Goal: Task Accomplishment & Management: Manage account settings

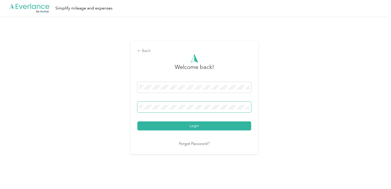
click at [161, 110] on span at bounding box center [194, 107] width 114 height 11
click at [137, 122] on button "Login" at bounding box center [194, 126] width 114 height 9
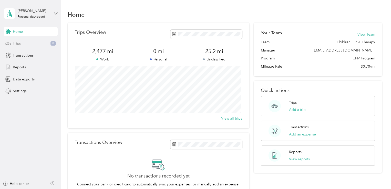
click at [38, 43] on div "Trips 8" at bounding box center [31, 43] width 54 height 9
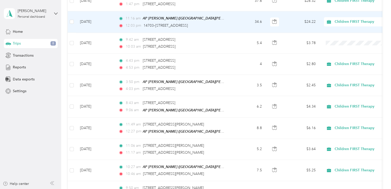
scroll to position [516, 0]
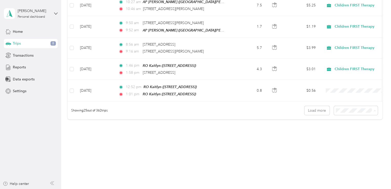
click at [353, 137] on span "100 per load" at bounding box center [346, 136] width 21 height 4
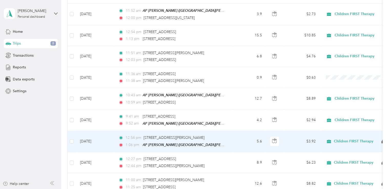
scroll to position [954, 0]
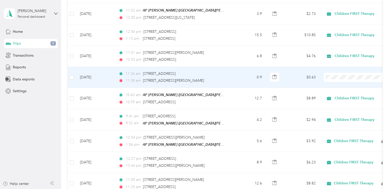
click at [109, 75] on td "Sep 12, 2025" at bounding box center [95, 77] width 38 height 21
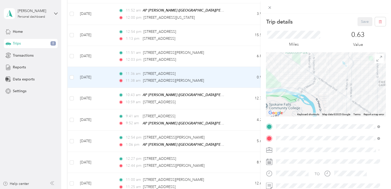
click at [91, 66] on div "Trip details Save This trip cannot be edited because it is either under review,…" at bounding box center [195, 94] width 391 height 189
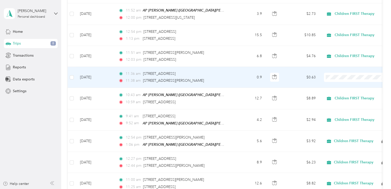
click at [334, 80] on li "Children FIRST Therapy" at bounding box center [356, 78] width 64 height 9
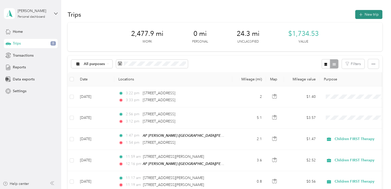
click at [357, 14] on button "New trip" at bounding box center [368, 14] width 27 height 9
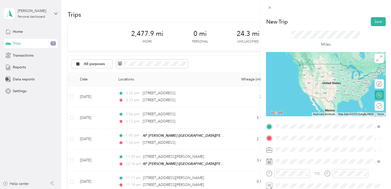
click at [295, 72] on span "13207 East 27th Avenue Spokane Valley, Washington 99216, United States" at bounding box center [311, 69] width 51 height 5
click at [314, 147] on span "13704 East 27th Avenue Spokane Valley, Washington 99216, United States" at bounding box center [311, 144] width 51 height 5
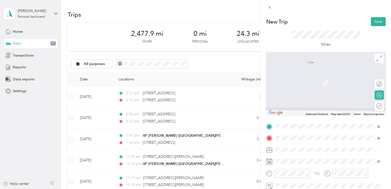
click at [315, 77] on span "13915 East 21st Avenue Spokane Valley, Washington 99037, United States" at bounding box center [311, 76] width 51 height 5
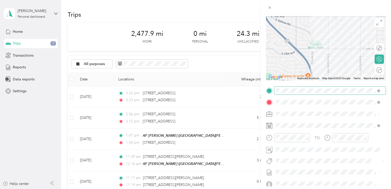
scroll to position [36, 0]
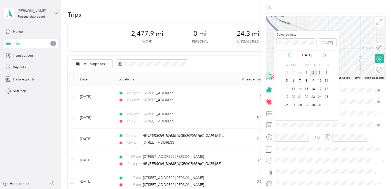
click at [288, 55] on icon at bounding box center [288, 55] width 5 height 5
click at [321, 81] on div "12" at bounding box center [320, 81] width 7 height 6
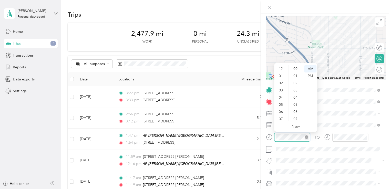
scroll to position [31, 0]
click at [280, 97] on div "08" at bounding box center [281, 95] width 12 height 7
click at [297, 104] on div "57" at bounding box center [296, 104] width 12 height 7
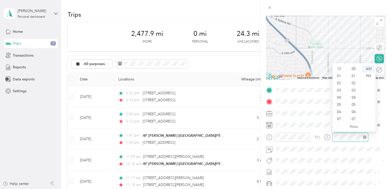
scroll to position [31, 0]
click at [340, 102] on div "09" at bounding box center [340, 102] width 12 height 7
click at [354, 68] on div "00" at bounding box center [354, 68] width 12 height 7
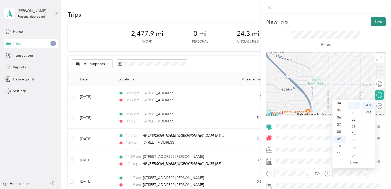
click at [374, 24] on button "Save" at bounding box center [378, 21] width 15 height 9
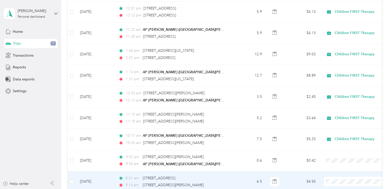
scroll to position [742, 0]
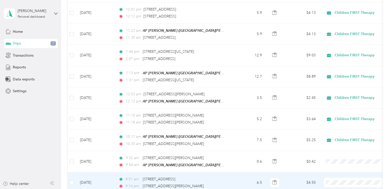
click at [331, 178] on span at bounding box center [356, 182] width 64 height 9
click at [334, 155] on icon at bounding box center [331, 154] width 6 height 4
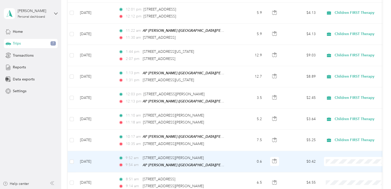
click at [335, 164] on li "Children FIRST Therapy" at bounding box center [356, 161] width 64 height 9
click at [337, 164] on span "Children FIRST Therapy" at bounding box center [360, 163] width 47 height 5
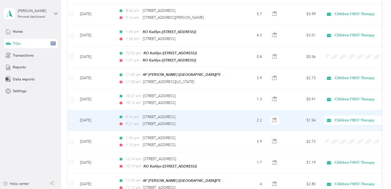
scroll to position [550, 0]
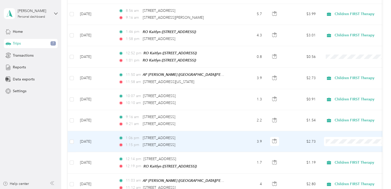
click at [106, 140] on td "Sep 18, 2025" at bounding box center [95, 141] width 38 height 21
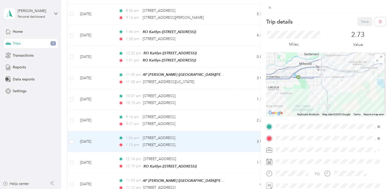
click at [109, 143] on div "Trip details Save This trip cannot be edited because it is either under review,…" at bounding box center [195, 94] width 391 height 189
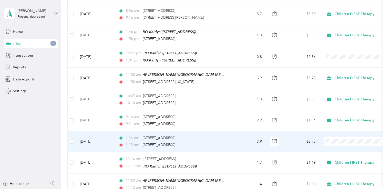
click at [334, 138] on span at bounding box center [356, 141] width 64 height 9
click at [340, 145] on span "Children FIRST Therapy" at bounding box center [360, 145] width 47 height 5
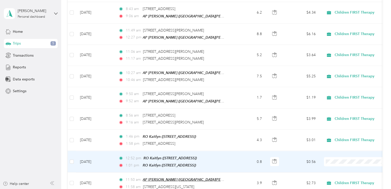
scroll to position [445, 0]
click at [104, 163] on td "[DATE]" at bounding box center [95, 162] width 38 height 22
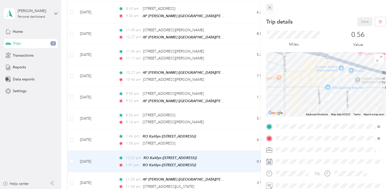
click at [269, 7] on icon at bounding box center [270, 7] width 4 height 4
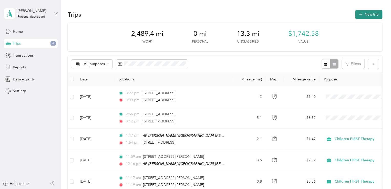
click at [363, 15] on button "New trip" at bounding box center [368, 14] width 27 height 9
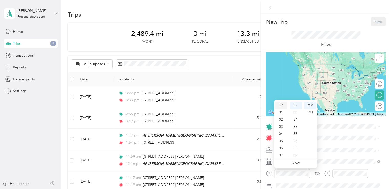
click at [280, 105] on div "12" at bounding box center [281, 105] width 12 height 7
click at [294, 134] on ul "00 01 02 03 04 05 06 07 08 09 10 11 12 13 14 15 16 17 18 19 20 21 22 23 24 25 2…" at bounding box center [296, 129] width 14 height 55
click at [295, 139] on div "52" at bounding box center [296, 137] width 12 height 7
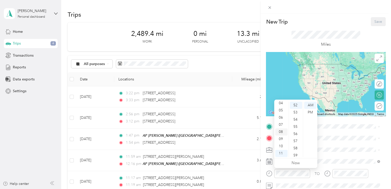
scroll to position [0, 0]
click at [280, 105] on div "12" at bounding box center [281, 105] width 12 height 7
click at [312, 114] on div "PM" at bounding box center [310, 112] width 12 height 7
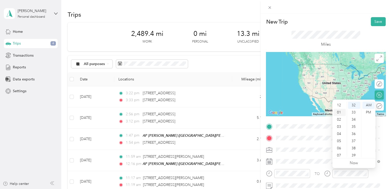
click at [341, 112] on div "01" at bounding box center [340, 112] width 12 height 7
click at [355, 105] on div "00" at bounding box center [354, 105] width 12 height 7
click at [369, 113] on div "PM" at bounding box center [369, 112] width 12 height 7
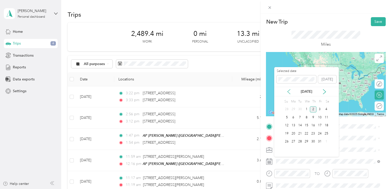
click at [290, 92] on icon at bounding box center [288, 91] width 5 height 5
click at [293, 134] on div "22" at bounding box center [293, 134] width 7 height 6
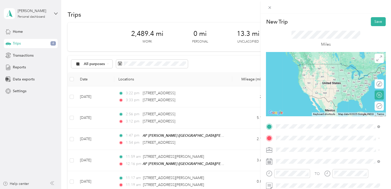
click at [314, 66] on span "17016 East Indiana Parkway Spokane Valley, Washington 99016, United States" at bounding box center [321, 64] width 70 height 5
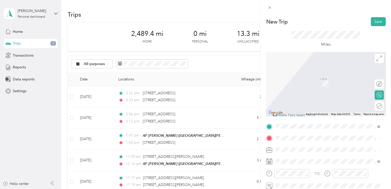
click at [295, 101] on span "16102 E Broadway Ave, 99037, Spokane Valley, WA, United States" at bounding box center [302, 98] width 33 height 4
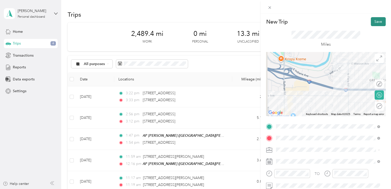
click at [374, 24] on button "Save" at bounding box center [378, 21] width 15 height 9
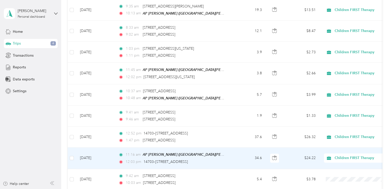
scroll to position [214, 0]
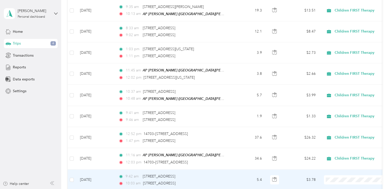
click at [336, 157] on span "Children FIRST Therapy" at bounding box center [356, 156] width 56 height 5
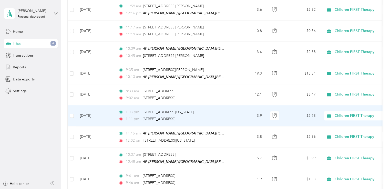
scroll to position [152, 0]
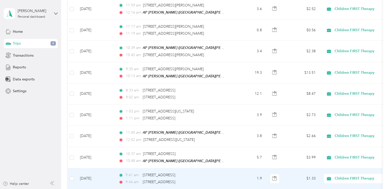
click at [107, 172] on td "[DATE]" at bounding box center [95, 178] width 38 height 21
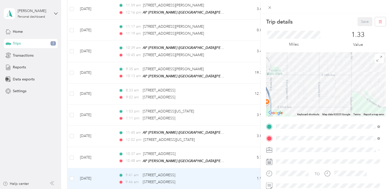
click at [111, 143] on div "Trip details Save This trip cannot be edited because it is either under review,…" at bounding box center [195, 94] width 391 height 189
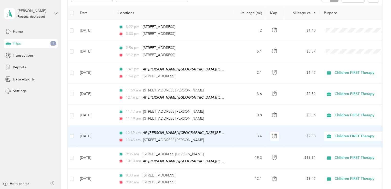
scroll to position [66, 0]
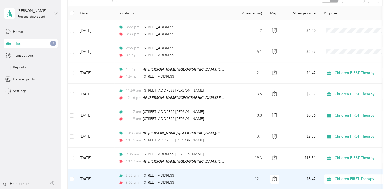
click at [100, 172] on td "[DATE]" at bounding box center [95, 179] width 38 height 21
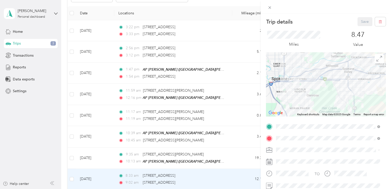
click at [97, 150] on div "Trip details Save This trip cannot be edited because it is either under review,…" at bounding box center [195, 94] width 391 height 189
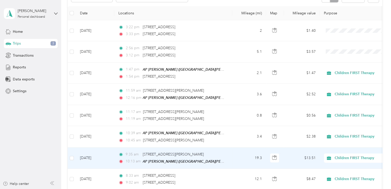
click at [97, 150] on td "[DATE]" at bounding box center [95, 158] width 38 height 21
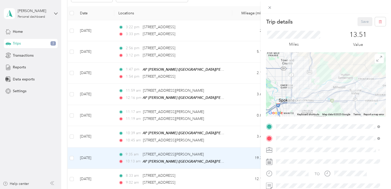
click at [97, 127] on div "Trip details Save This trip cannot be edited because it is either under review,…" at bounding box center [195, 94] width 391 height 189
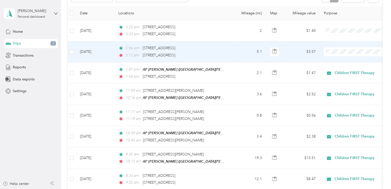
click at [336, 61] on span "Children FIRST Therapy" at bounding box center [356, 59] width 56 height 5
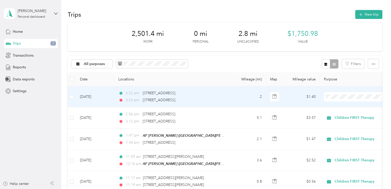
click at [108, 98] on td "[DATE]" at bounding box center [95, 96] width 38 height 21
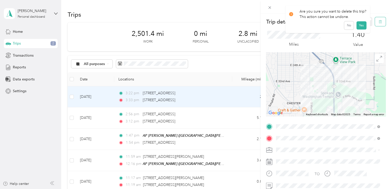
click at [379, 22] on icon "button" at bounding box center [381, 22] width 4 height 4
click at [360, 29] on button "Yes" at bounding box center [361, 28] width 10 height 8
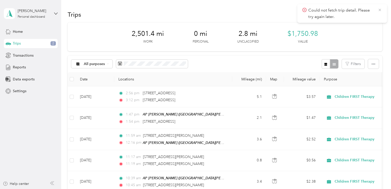
click at [381, 9] on icon at bounding box center [380, 10] width 2 height 2
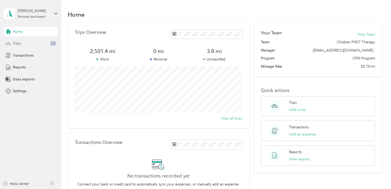
click at [18, 44] on span "Trips" at bounding box center [17, 43] width 8 height 5
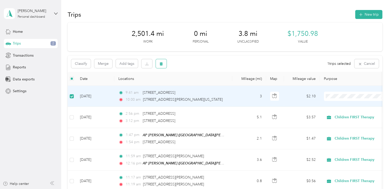
click at [163, 62] on button "button" at bounding box center [161, 63] width 11 height 9
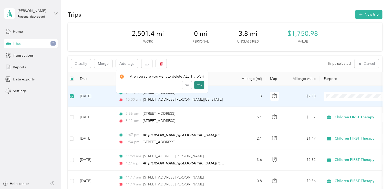
click at [196, 85] on button "Yes" at bounding box center [199, 85] width 10 height 8
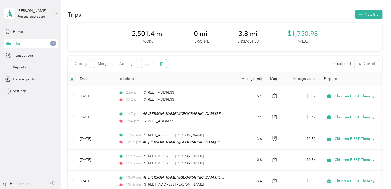
click at [163, 66] on button "button" at bounding box center [161, 63] width 11 height 9
click at [199, 86] on button "Yes" at bounding box center [199, 85] width 10 height 8
